Goal: Navigation & Orientation: Find specific page/section

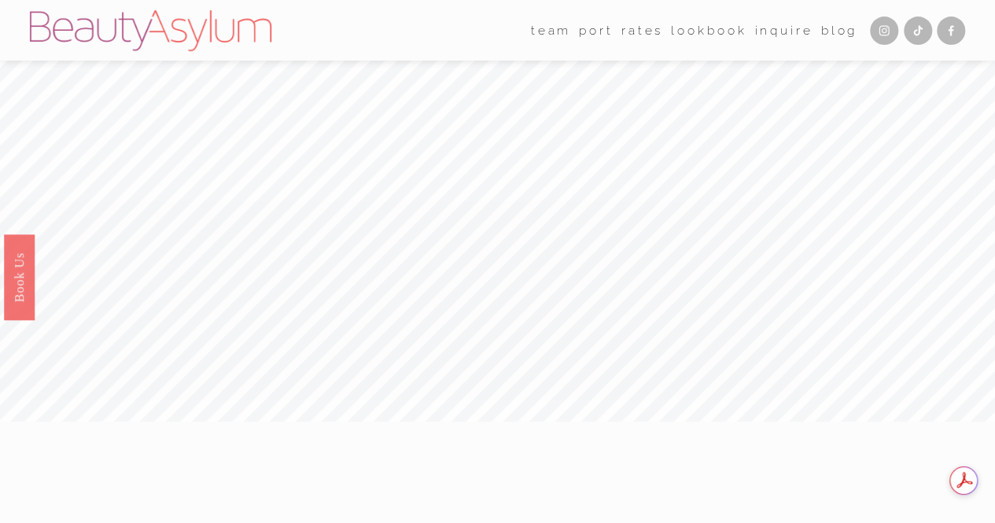
click at [591, 25] on link "port" at bounding box center [596, 30] width 34 height 24
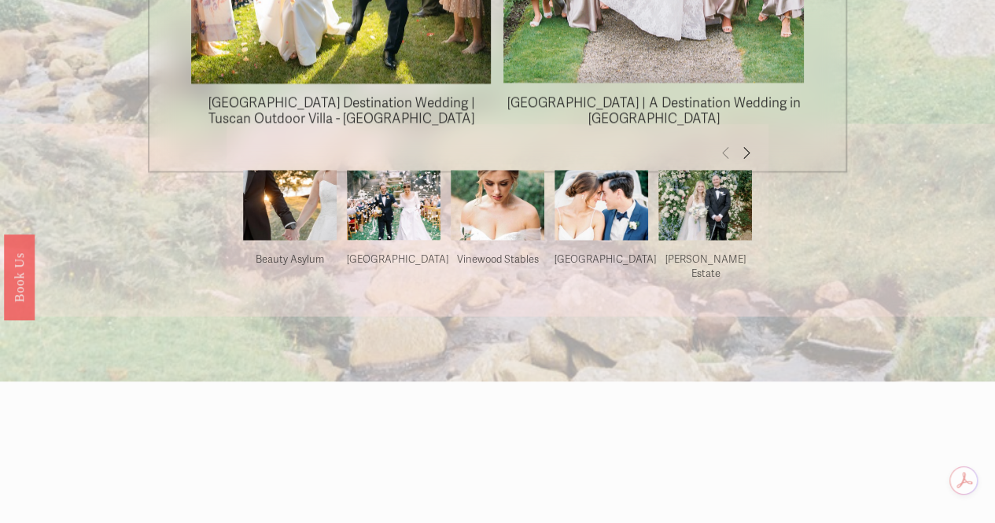
scroll to position [1423, 0]
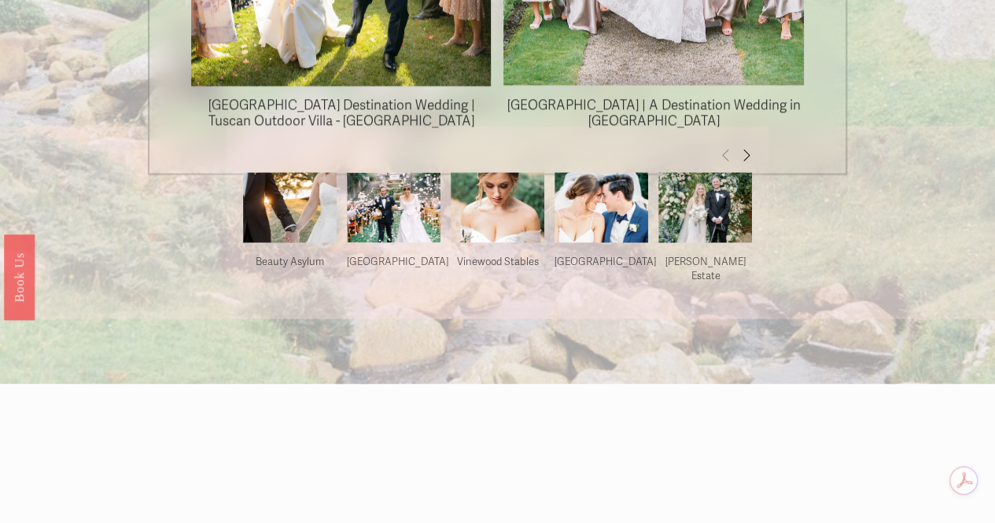
click at [390, 225] on img at bounding box center [394, 207] width 94 height 70
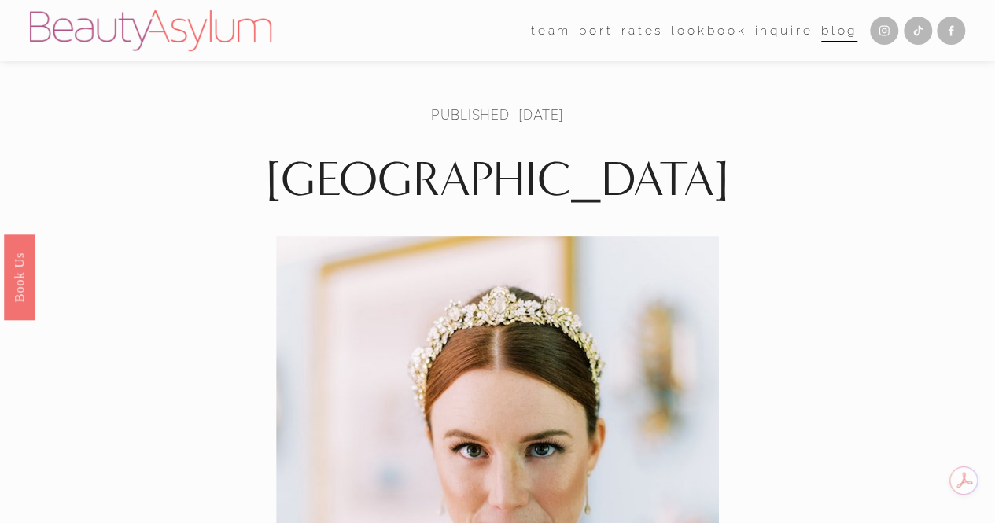
click at [0, 0] on link "[GEOGRAPHIC_DATA]" at bounding box center [0, 0] width 0 height 0
